Goal: Task Accomplishment & Management: Manage account settings

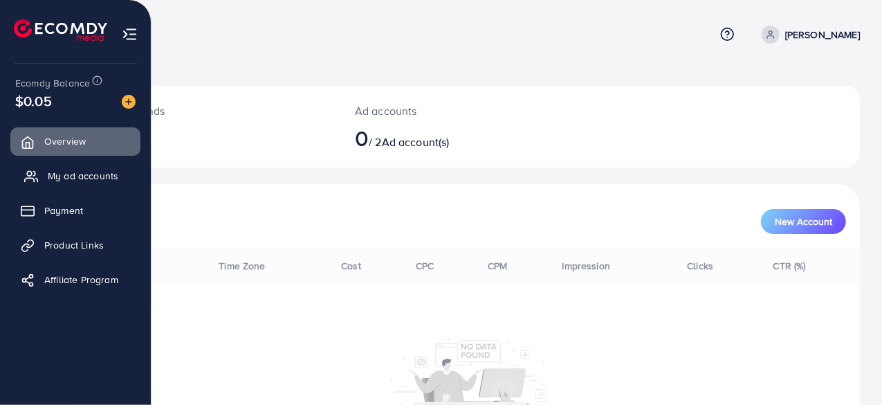
click at [71, 164] on link "My ad accounts" at bounding box center [75, 176] width 130 height 28
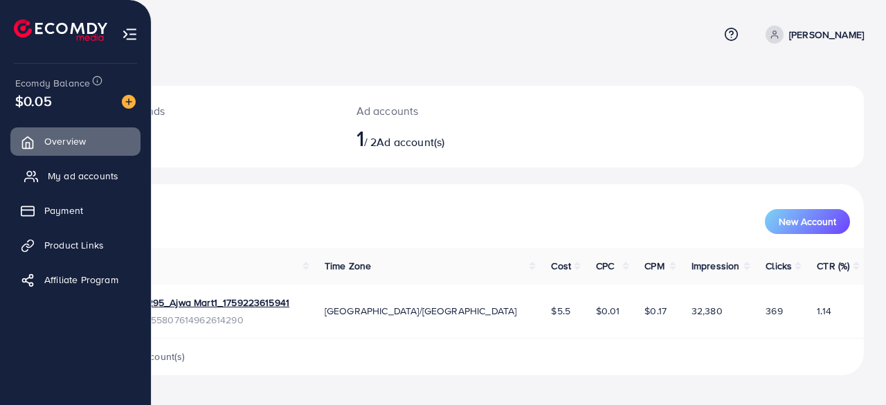
click at [72, 171] on span "My ad accounts" at bounding box center [83, 176] width 71 height 14
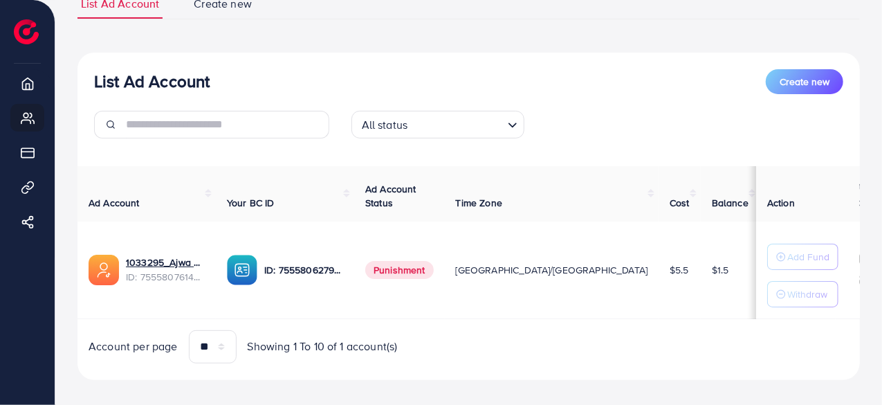
scroll to position [129, 0]
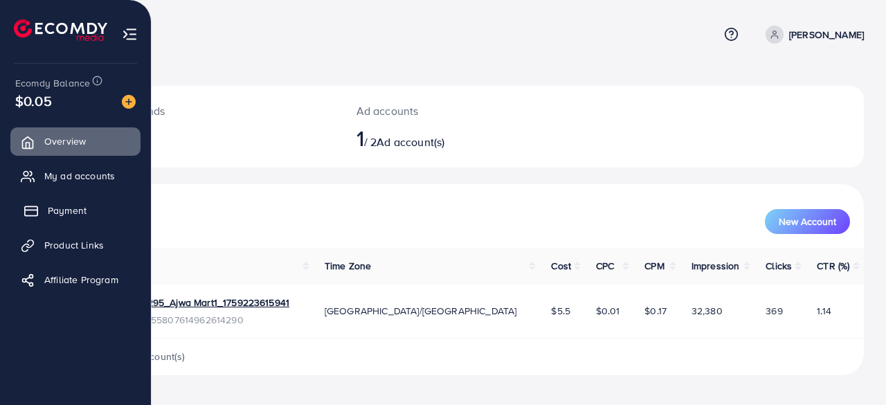
drag, startPoint x: 60, startPoint y: 174, endPoint x: 84, endPoint y: 212, distance: 45.1
click at [60, 174] on span "My ad accounts" at bounding box center [79, 176] width 71 height 14
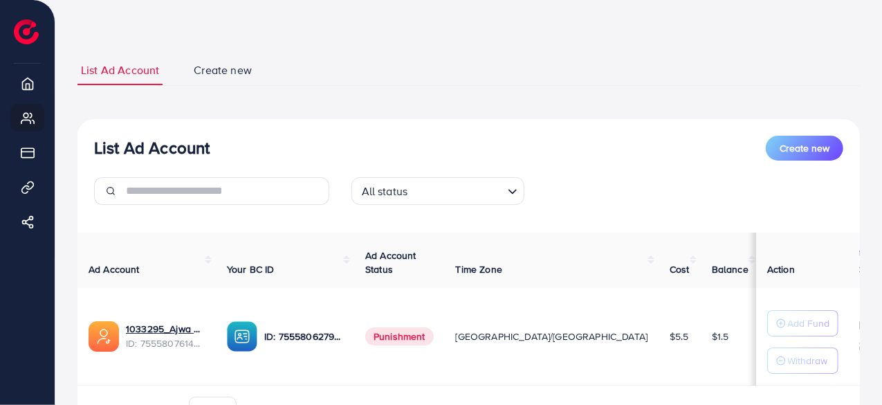
scroll to position [69, 0]
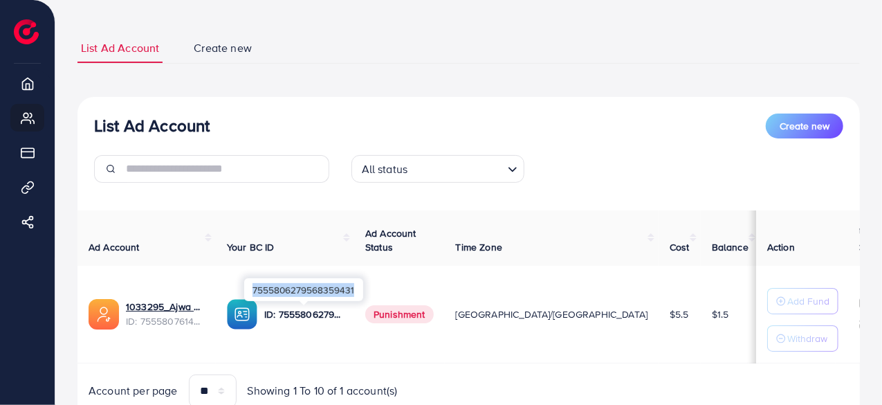
drag, startPoint x: 256, startPoint y: 289, endPoint x: 360, endPoint y: 289, distance: 103.8
click at [360, 288] on div "7555806279568359431" at bounding box center [303, 289] width 119 height 23
copy div "7555806279568359431"
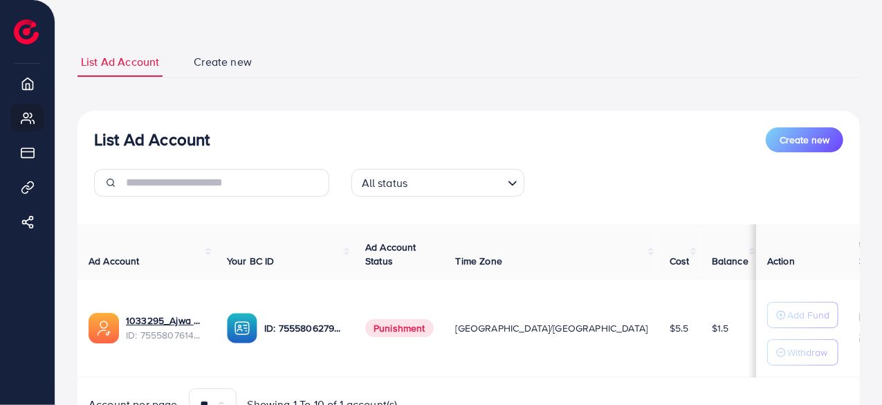
scroll to position [0, 0]
